Goal: Task Accomplishment & Management: Use online tool/utility

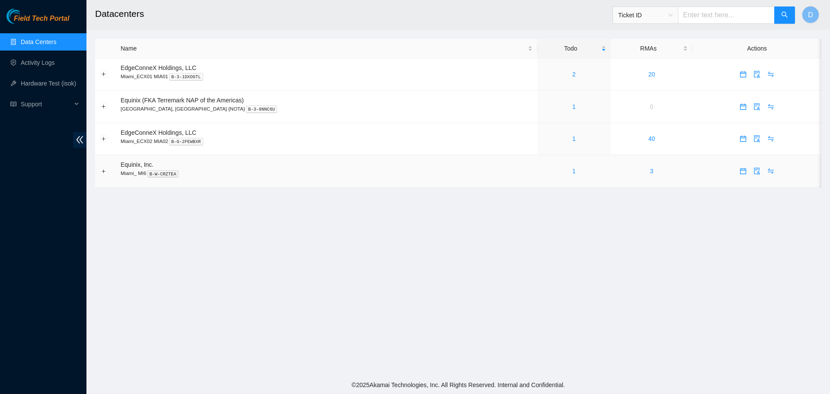
click at [548, 171] on div "1" at bounding box center [574, 171] width 64 height 10
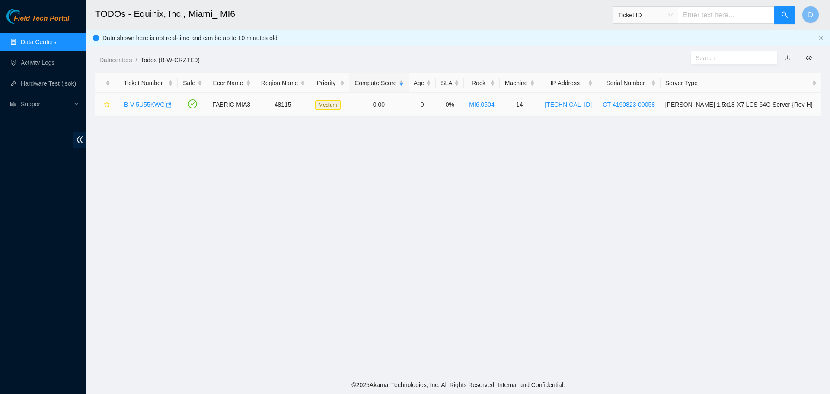
click at [141, 103] on link "B-V-5U55KWG" at bounding box center [144, 104] width 41 height 7
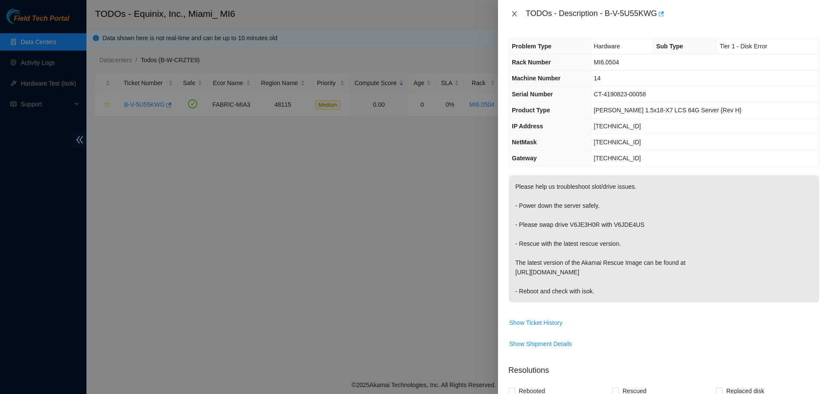
click at [513, 13] on icon "close" at bounding box center [514, 13] width 5 height 5
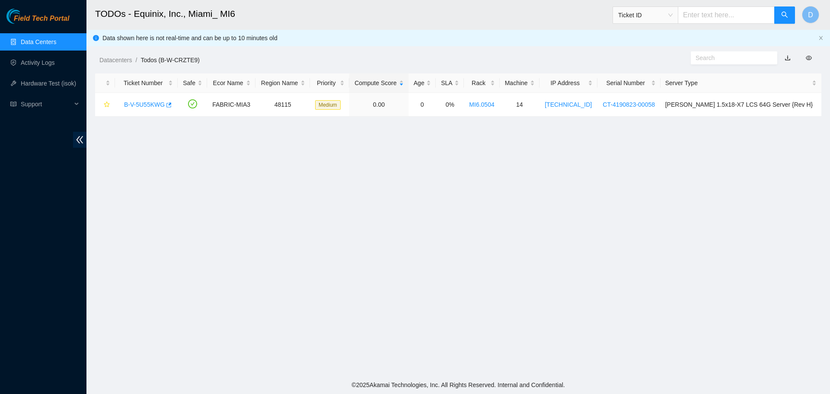
click at [39, 45] on link "Data Centers" at bounding box center [38, 41] width 35 height 7
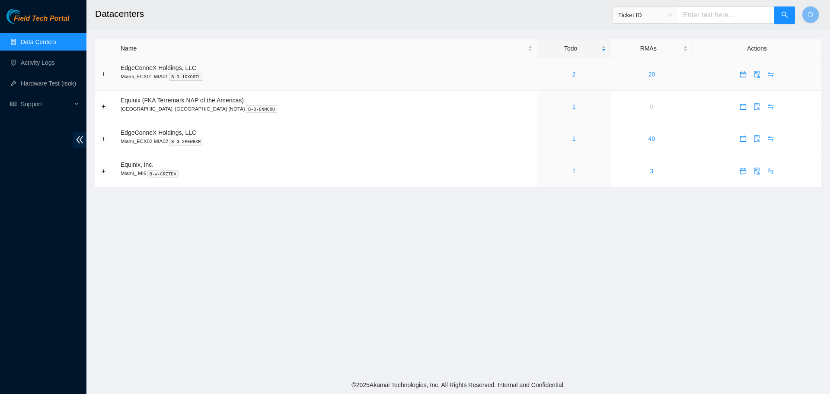
click at [542, 70] on div "2" at bounding box center [574, 75] width 64 height 10
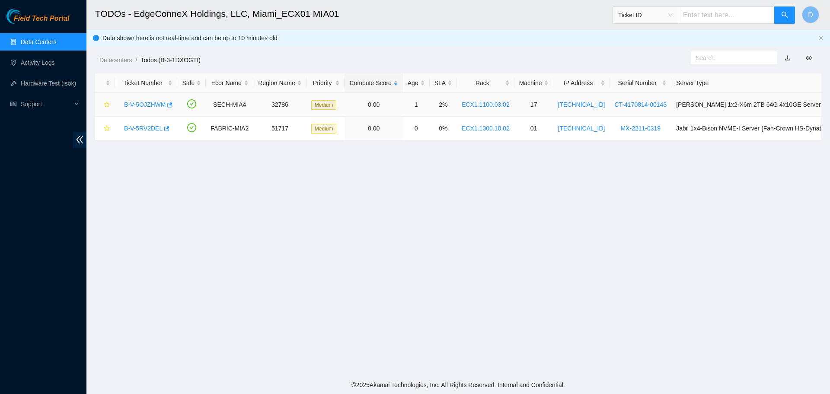
click at [143, 103] on link "B-V-5OJZHWM" at bounding box center [144, 104] width 41 height 7
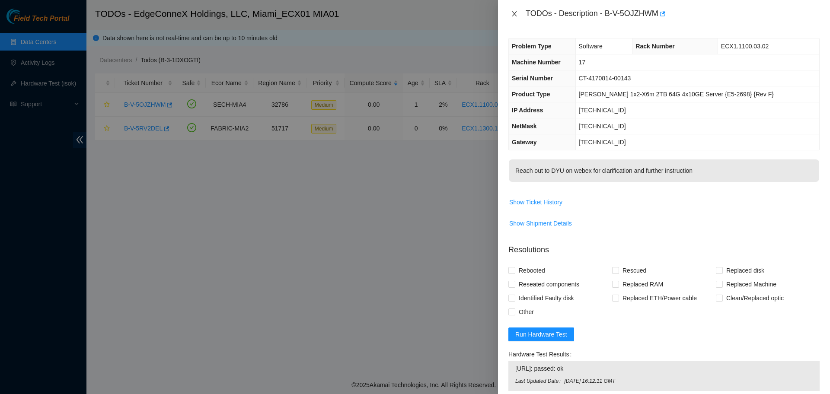
click at [511, 14] on icon "close" at bounding box center [514, 13] width 7 height 7
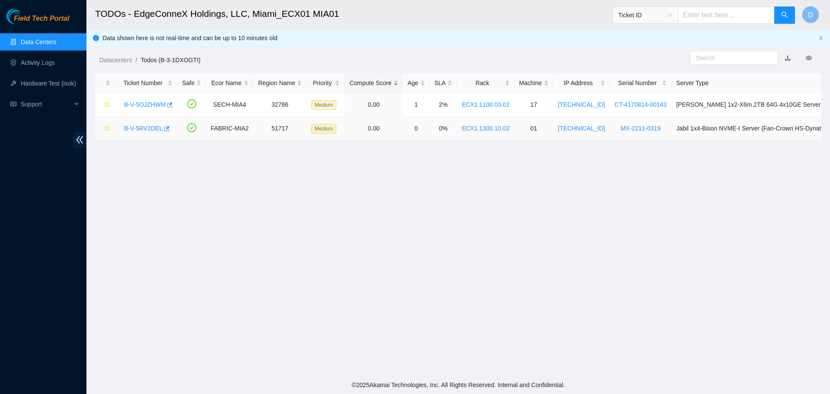
click at [150, 127] on link "B-V-5RV2DEL" at bounding box center [143, 128] width 38 height 7
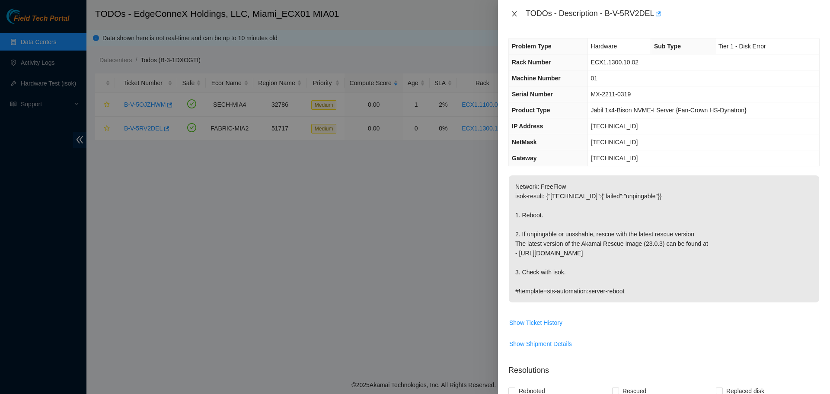
click at [512, 16] on icon "close" at bounding box center [514, 13] width 7 height 7
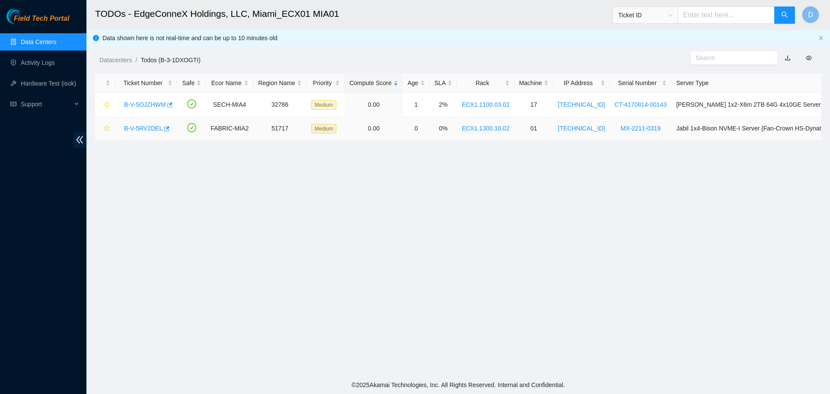
click at [156, 131] on link "B-V-5RV2DEL" at bounding box center [143, 128] width 38 height 7
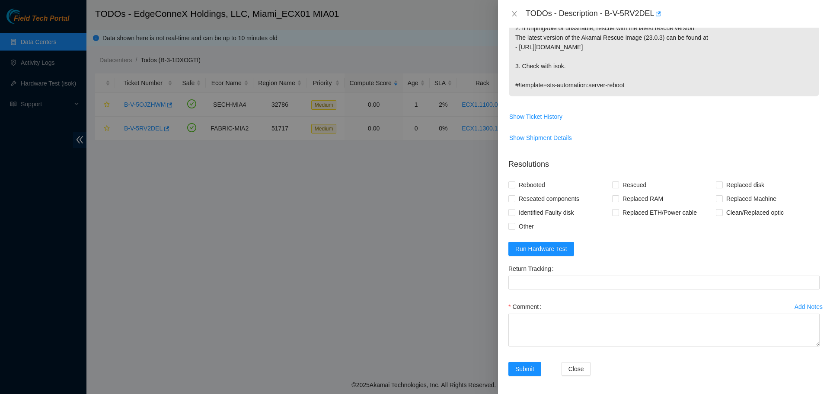
scroll to position [209, 0]
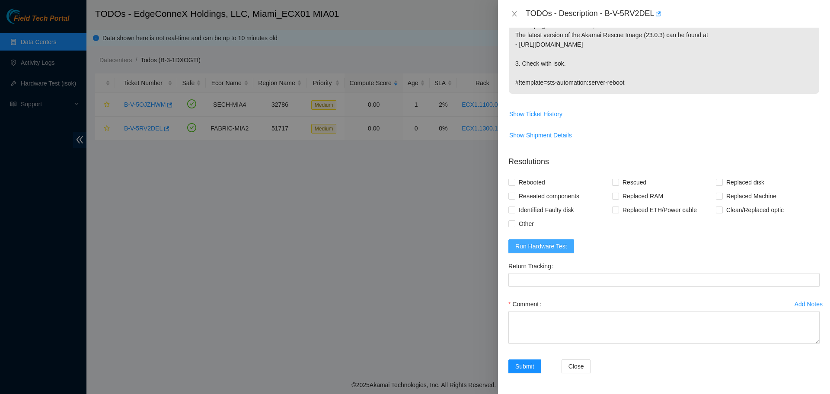
click at [548, 245] on span "Run Hardware Test" at bounding box center [541, 247] width 52 height 10
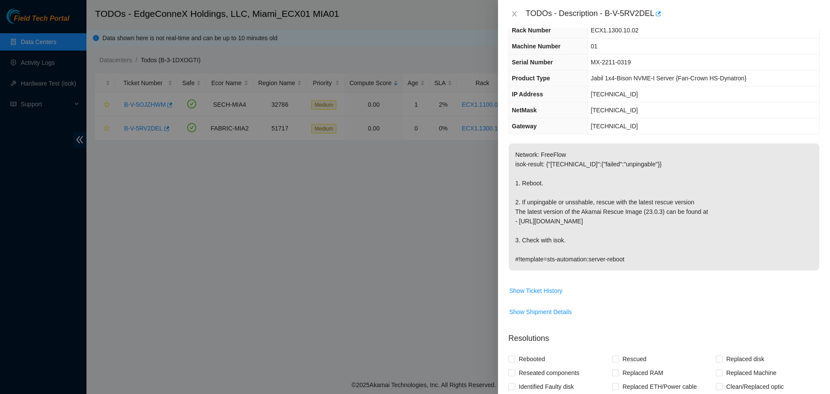
scroll to position [0, 0]
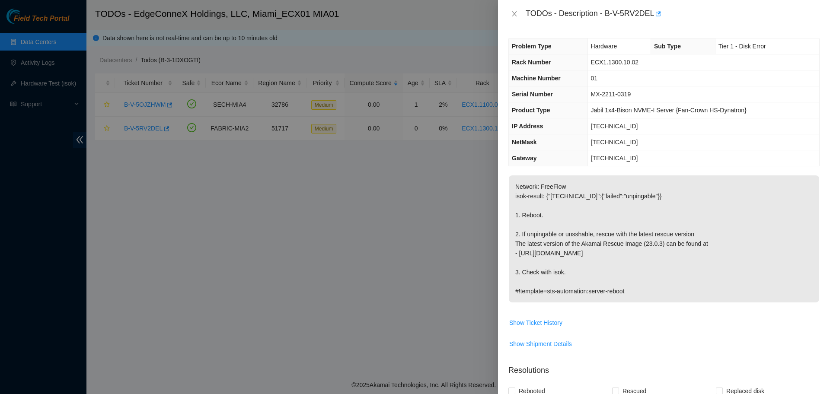
click at [614, 97] on span "MX-2211-0319" at bounding box center [611, 94] width 40 height 7
copy span "MX-2211-0319"
click at [771, 244] on p "Network: FreeFlow isok-result: {"[TECHNICAL_ID]":{"failed":"unpingable"}} 1. Re…" at bounding box center [664, 238] width 310 height 127
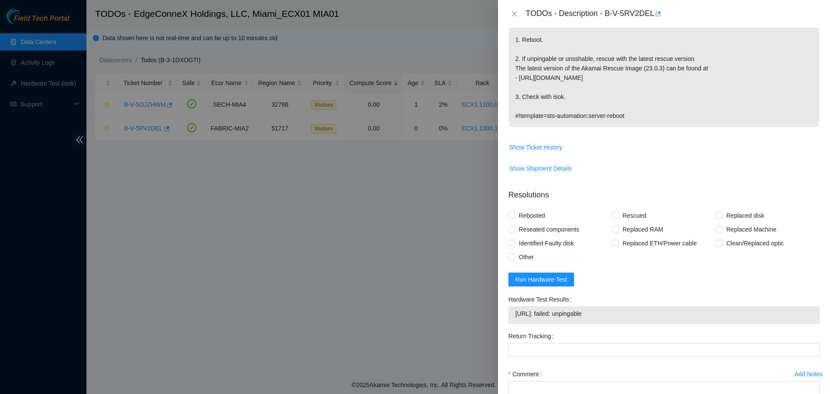
scroll to position [245, 0]
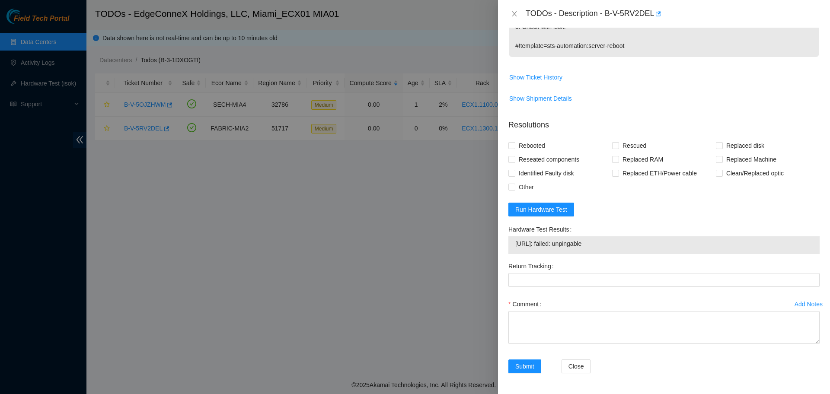
click at [570, 244] on span "[URL]: failed: unpingable" at bounding box center [663, 244] width 297 height 10
copy span "[URL]: failed: unpingable"
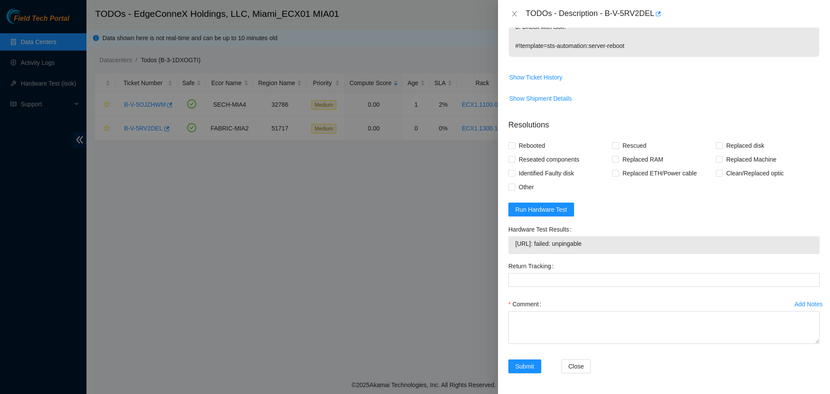
click at [729, 221] on form "Resolutions Rebooted Rescued Replaced disk Reseated components Replaced RAM Rep…" at bounding box center [663, 247] width 311 height 271
click at [535, 211] on span "Run Hardware Test" at bounding box center [541, 210] width 52 height 10
click at [541, 205] on span "Run Hardware Test" at bounding box center [541, 210] width 52 height 10
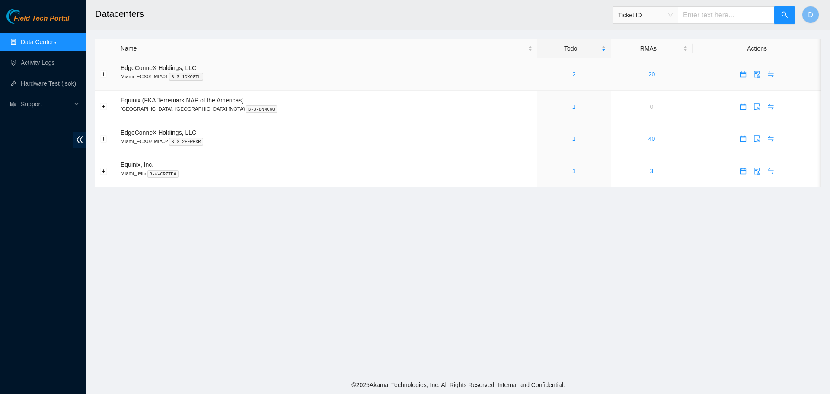
click at [542, 71] on div "2" at bounding box center [574, 75] width 64 height 10
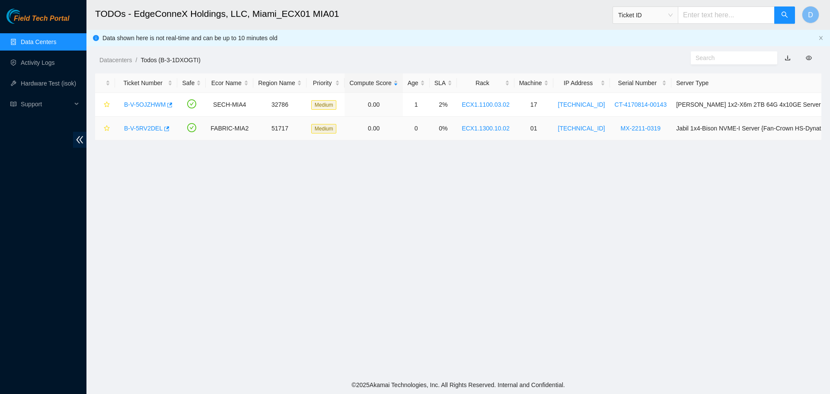
click at [134, 129] on link "B-V-5RV2DEL" at bounding box center [143, 128] width 38 height 7
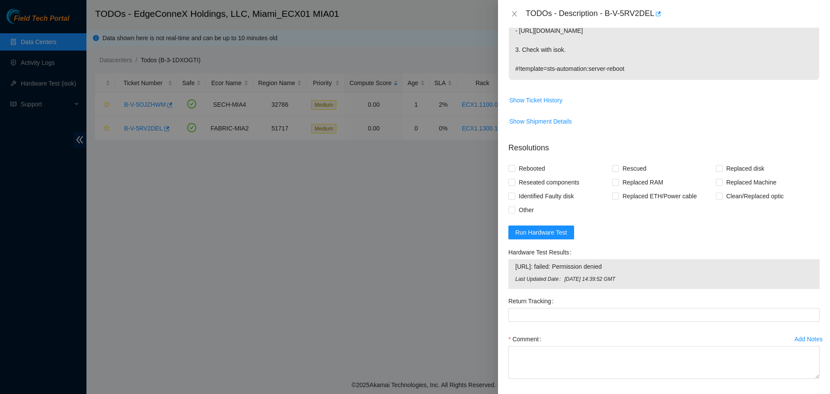
scroll to position [258, 0]
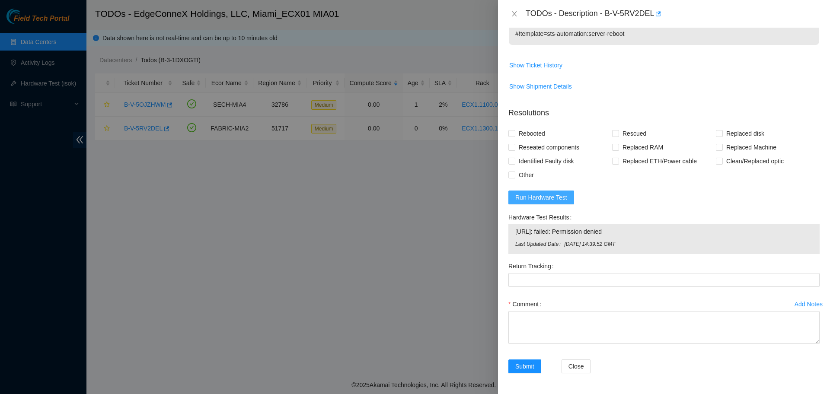
click at [556, 198] on span "Run Hardware Test" at bounding box center [541, 198] width 52 height 10
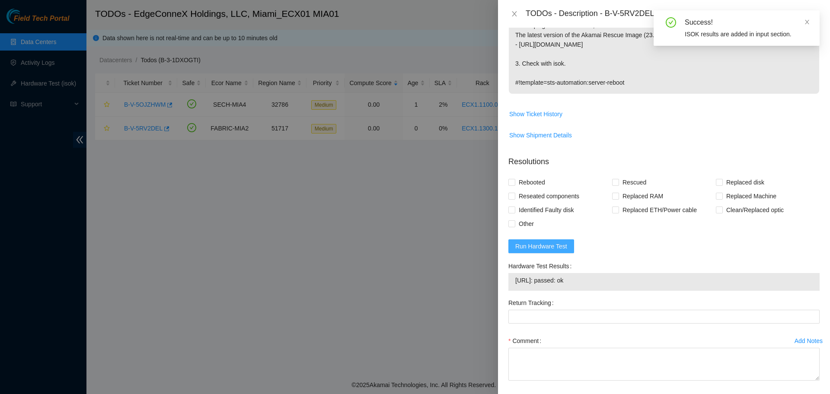
scroll to position [245, 0]
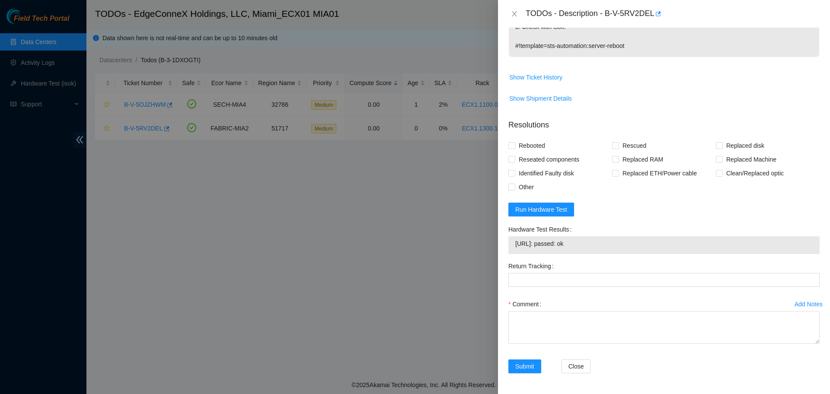
drag, startPoint x: 752, startPoint y: 259, endPoint x: 738, endPoint y: 259, distance: 14.3
click at [752, 259] on div "Hardware Test Results 23.206.225.132: passed: ok" at bounding box center [664, 241] width 318 height 37
click at [549, 243] on span "23.206.225.132: passed: ok" at bounding box center [663, 244] width 297 height 10
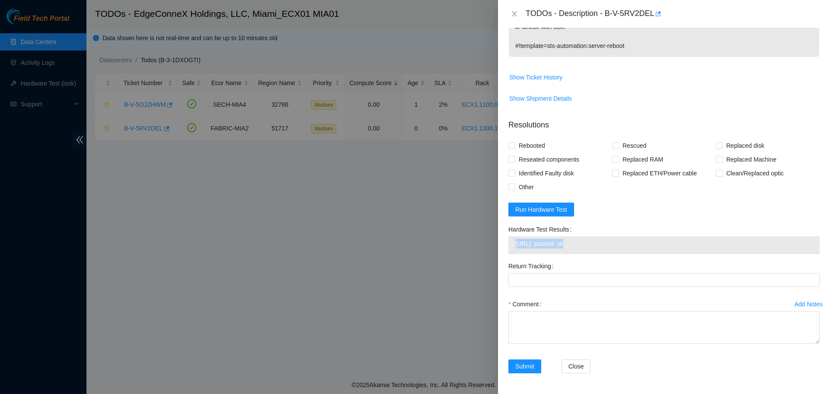
copy span "23.206.225.132: passed: ok"
drag, startPoint x: 751, startPoint y: 210, endPoint x: 745, endPoint y: 210, distance: 5.6
click at [751, 210] on form "Resolutions Rebooted Rescued Replaced disk Reseated components Replaced RAM Rep…" at bounding box center [663, 247] width 311 height 271
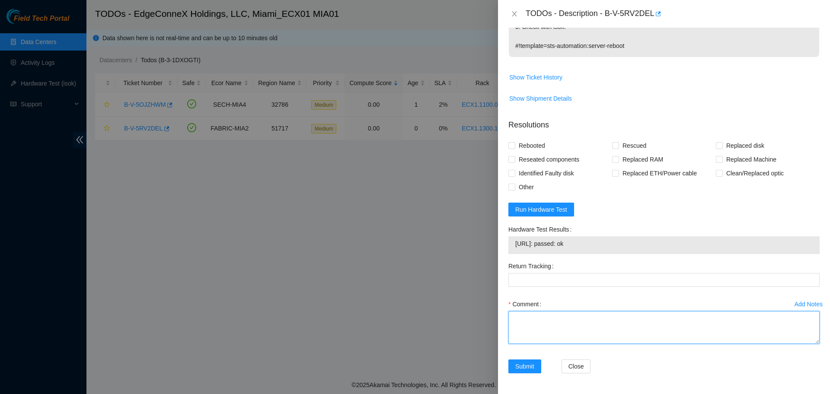
click at [552, 329] on textarea "Comment" at bounding box center [663, 327] width 311 height 33
paste textarea "Verified ticket is safe to work on YES NOCC Authorized: YES Located server conn…"
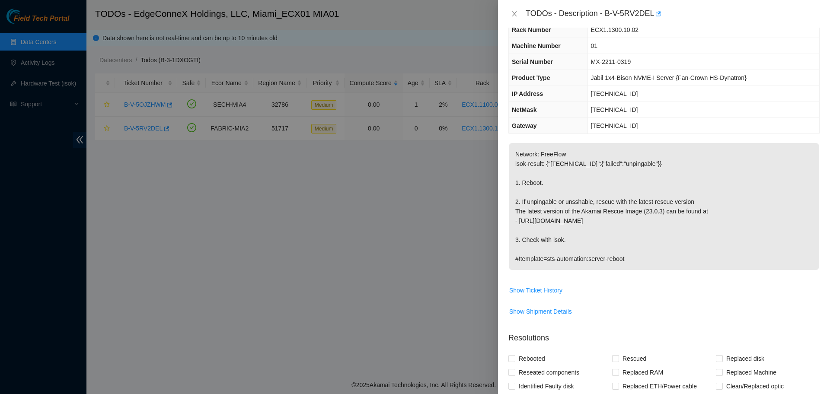
scroll to position [162, 0]
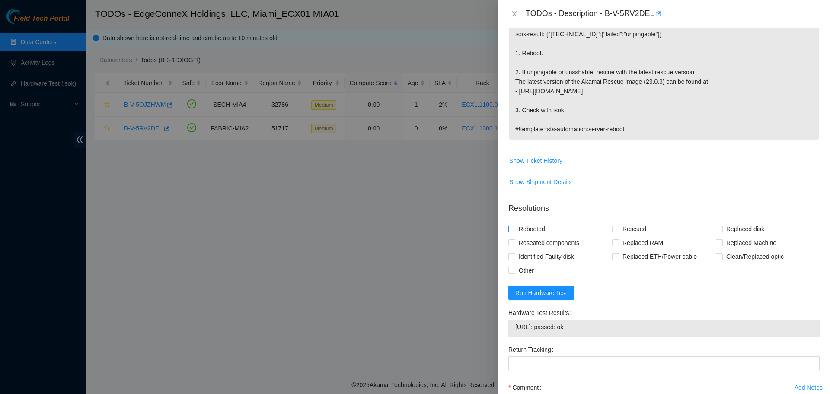
type textarea "Verified ticket is safe to work on YES NOCC Authorized: YES Located server conn…"
click at [519, 227] on span "Rebooted" at bounding box center [531, 229] width 33 height 14
click at [514, 227] on input "Rebooted" at bounding box center [511, 229] width 6 height 6
checkbox input "true"
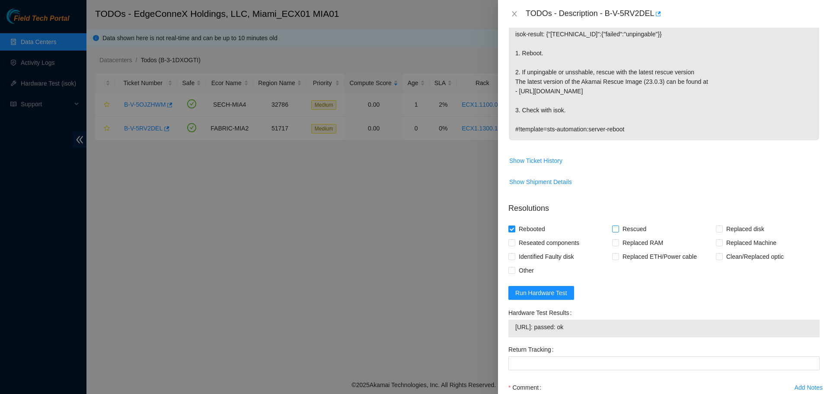
click at [612, 229] on input "Rescued" at bounding box center [615, 229] width 6 height 6
checkbox input "true"
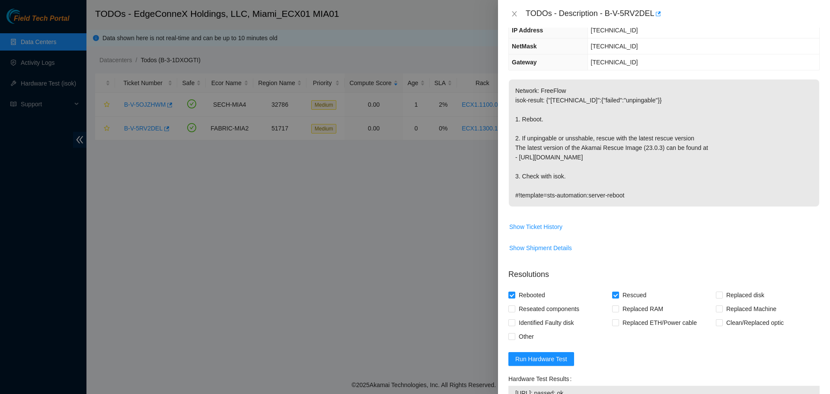
scroll to position [0, 0]
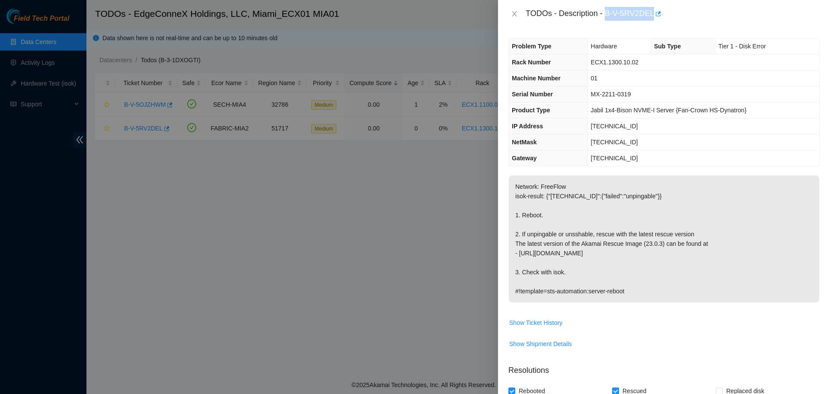
drag, startPoint x: 606, startPoint y: 14, endPoint x: 652, endPoint y: 19, distance: 45.7
click at [652, 19] on div "TODOs - Description - B-V-5RV2DEL" at bounding box center [672, 14] width 294 height 14
copy div "B-V-5RV2DEL"
click at [751, 159] on td "[TECHNICAL_ID]" at bounding box center [703, 158] width 232 height 16
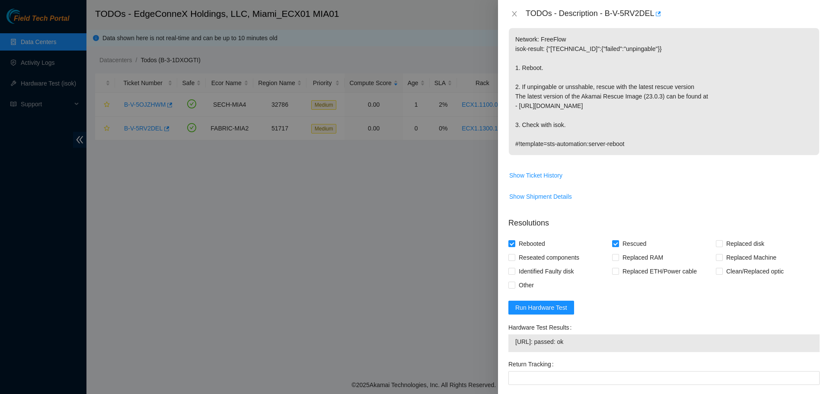
scroll to position [254, 0]
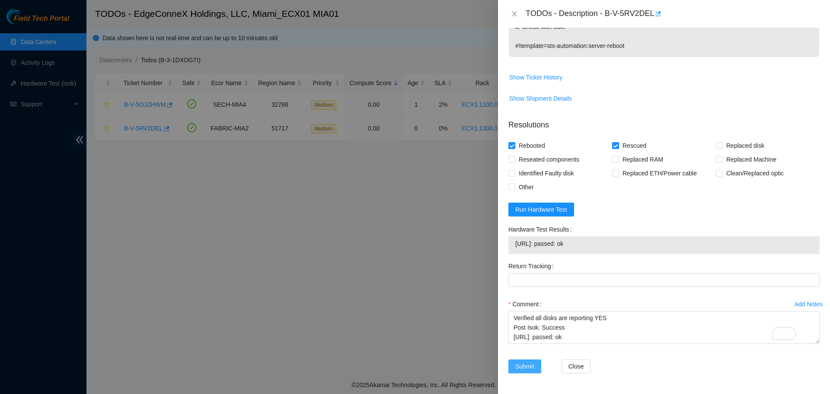
click at [523, 362] on span "Submit" at bounding box center [524, 367] width 19 height 10
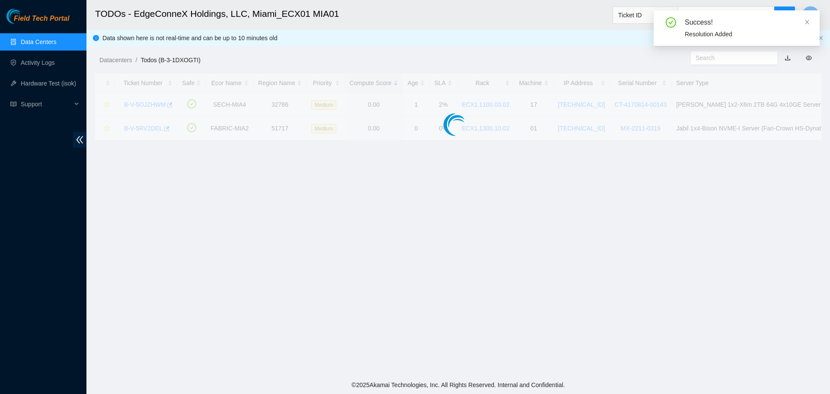
scroll to position [189, 0]
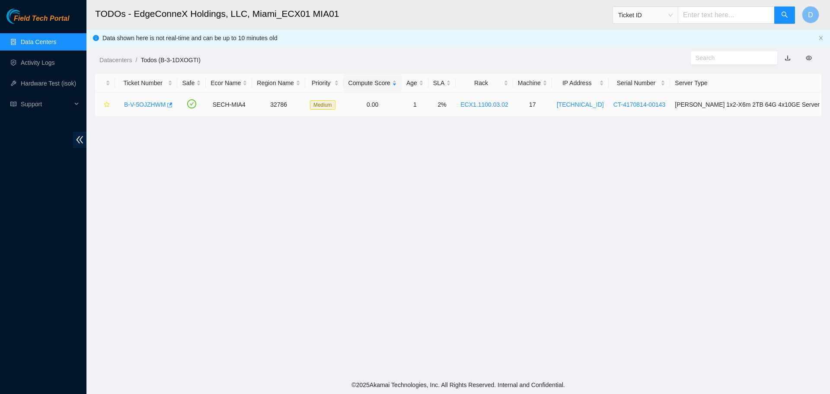
click at [148, 104] on link "B-V-5OJZHWM" at bounding box center [144, 104] width 41 height 7
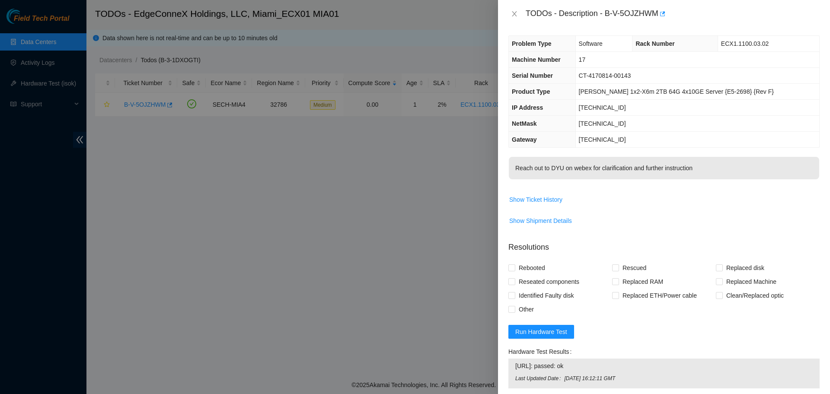
scroll to position [0, 0]
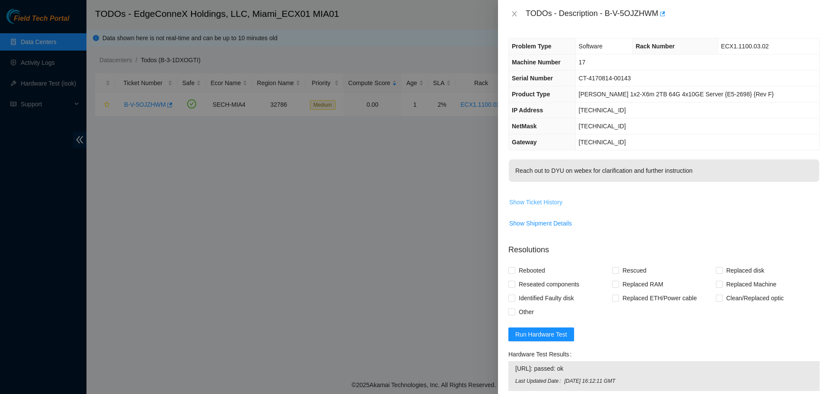
click at [548, 201] on span "Show Ticket History" at bounding box center [535, 202] width 53 height 10
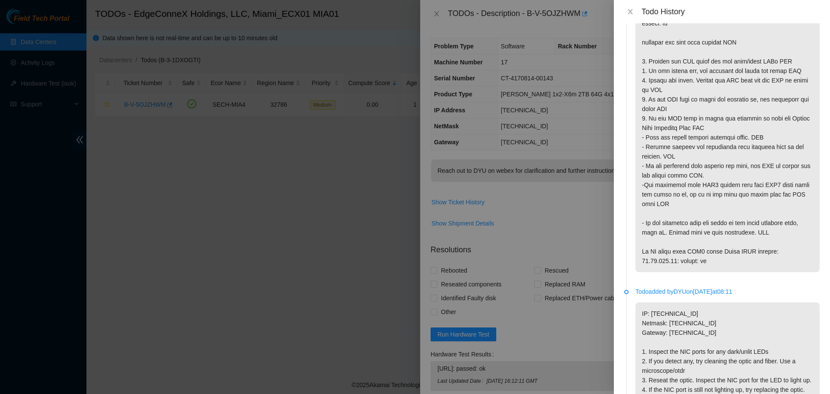
scroll to position [324, 0]
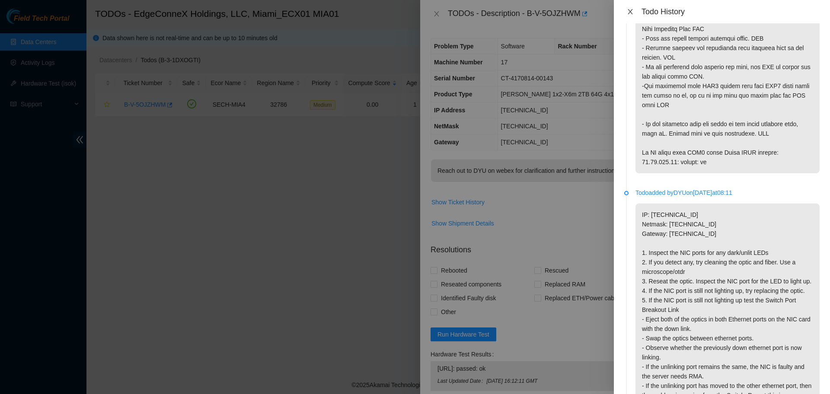
click at [632, 9] on icon "close" at bounding box center [629, 11] width 5 height 5
